Goal: Information Seeking & Learning: Check status

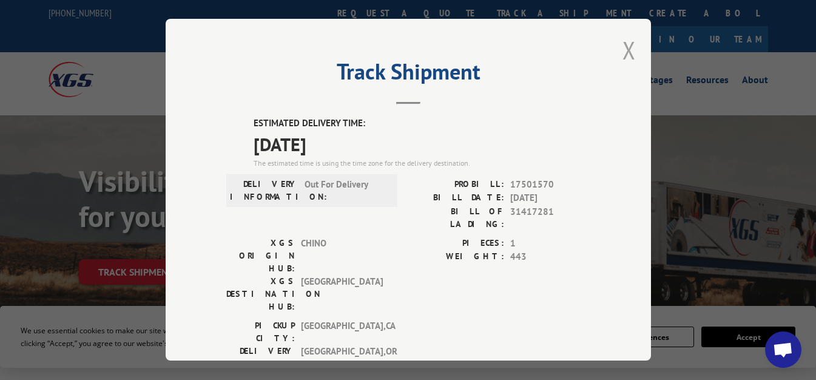
click at [622, 52] on button "Close modal" at bounding box center [628, 50] width 13 height 32
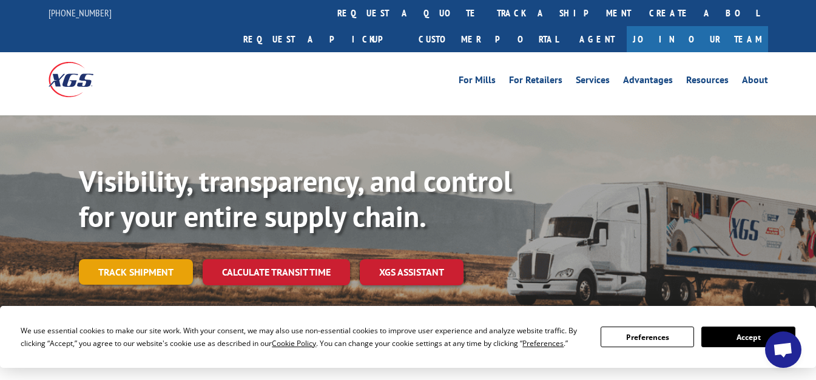
click at [148, 259] on link "Track shipment" at bounding box center [136, 271] width 114 height 25
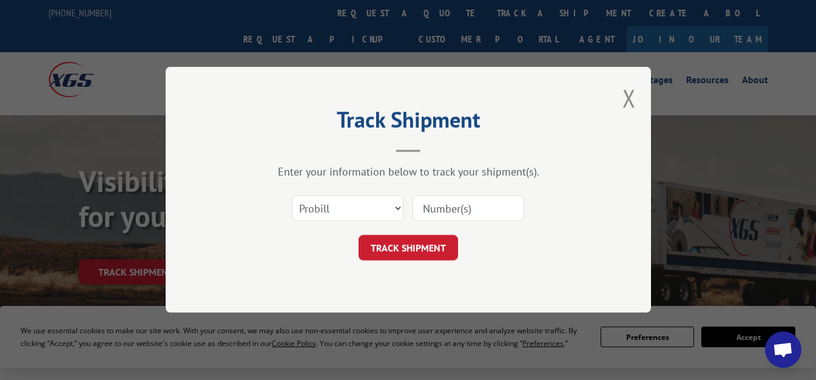
click at [465, 207] on input at bounding box center [468, 208] width 112 height 25
paste input "17501570"
type input "17501570"
click at [401, 255] on button "TRACK SHIPMENT" at bounding box center [407, 247] width 99 height 25
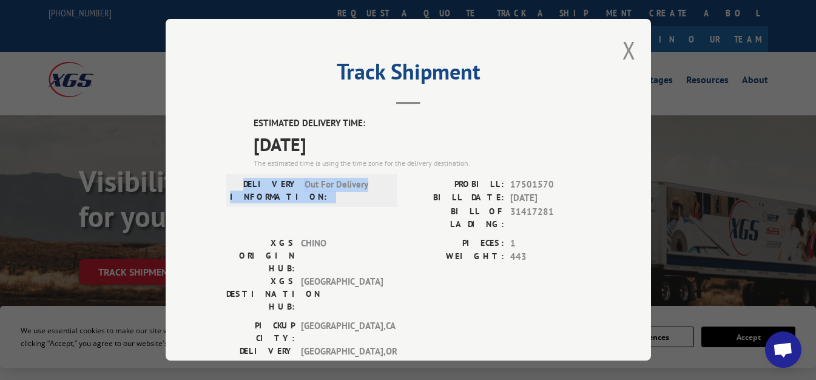
drag, startPoint x: 254, startPoint y: 177, endPoint x: 459, endPoint y: 200, distance: 206.2
click at [386, 196] on div "DELIVERY INFORMATION: Out For Delivery" at bounding box center [312, 190] width 164 height 25
copy div "DELIVERY INFORMATION: Out For Delivery"
